Goal: Navigation & Orientation: Find specific page/section

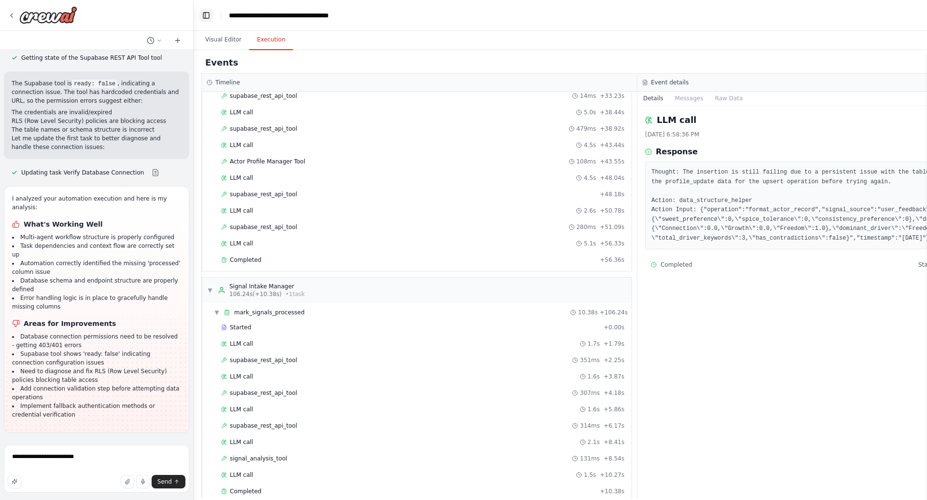
click at [209, 20] on button "Toggle Left Sidebar" at bounding box center [206, 16] width 14 height 14
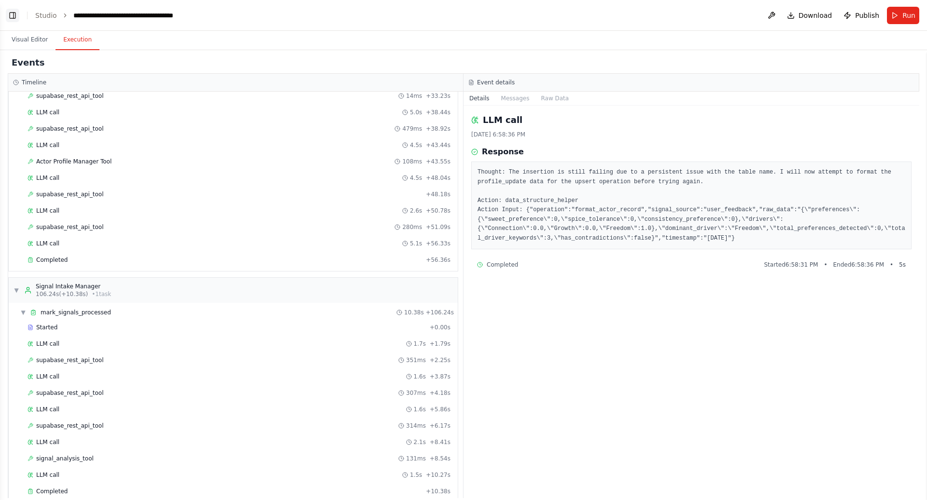
click at [13, 15] on button "Toggle Left Sidebar" at bounding box center [13, 16] width 14 height 14
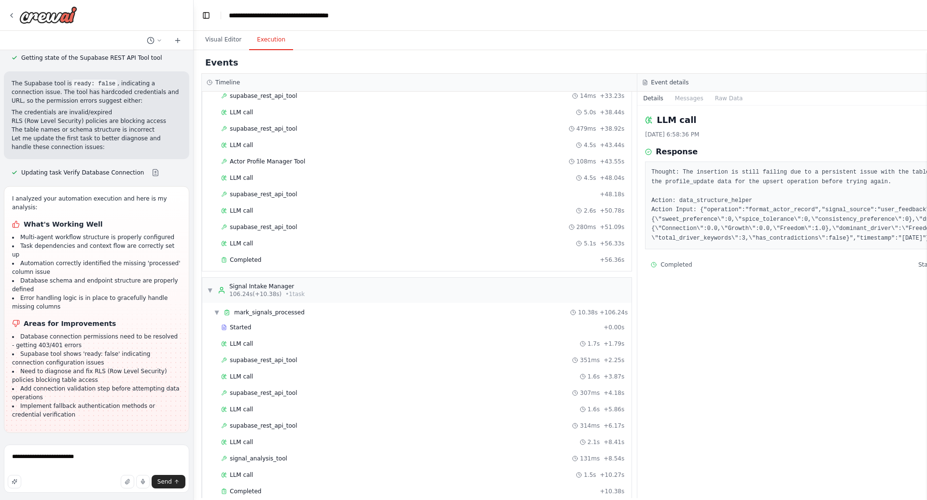
click at [3, 13] on button "Toggle Sidebar" at bounding box center [0, 250] width 8 height 500
click at [12, 13] on icon at bounding box center [12, 16] width 8 height 8
